Goal: Task Accomplishment & Management: Manage account settings

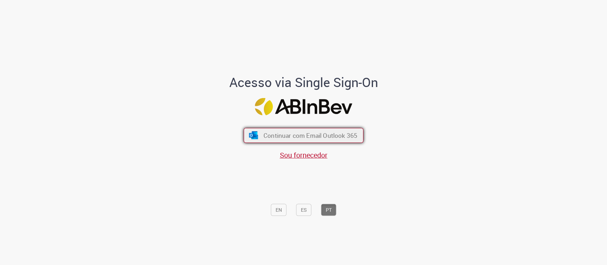
drag, startPoint x: 272, startPoint y: 132, endPoint x: 269, endPoint y: 133, distance: 4.1
click at [272, 132] on span "Continuar com Email Outlook 365" at bounding box center [311, 135] width 94 height 8
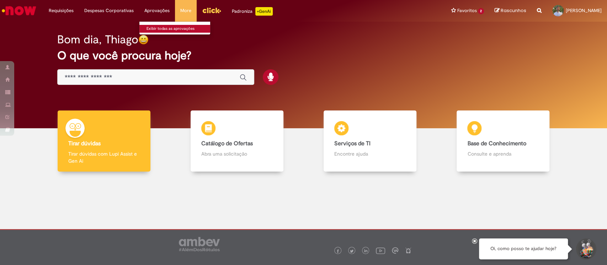
click at [153, 27] on link "Exibir todas as aprovações" at bounding box center [178, 29] width 78 height 8
